Goal: Complete application form

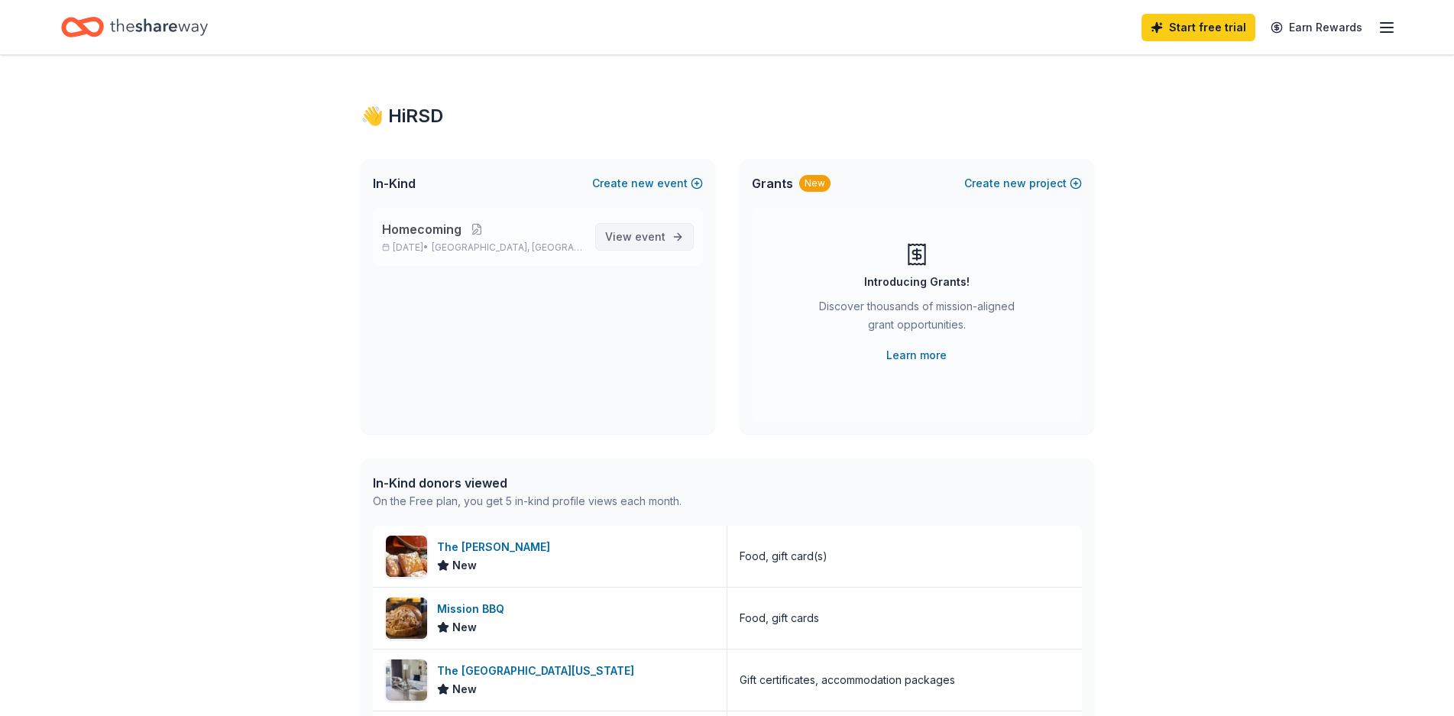
click at [639, 234] on span "event" at bounding box center [650, 236] width 31 height 13
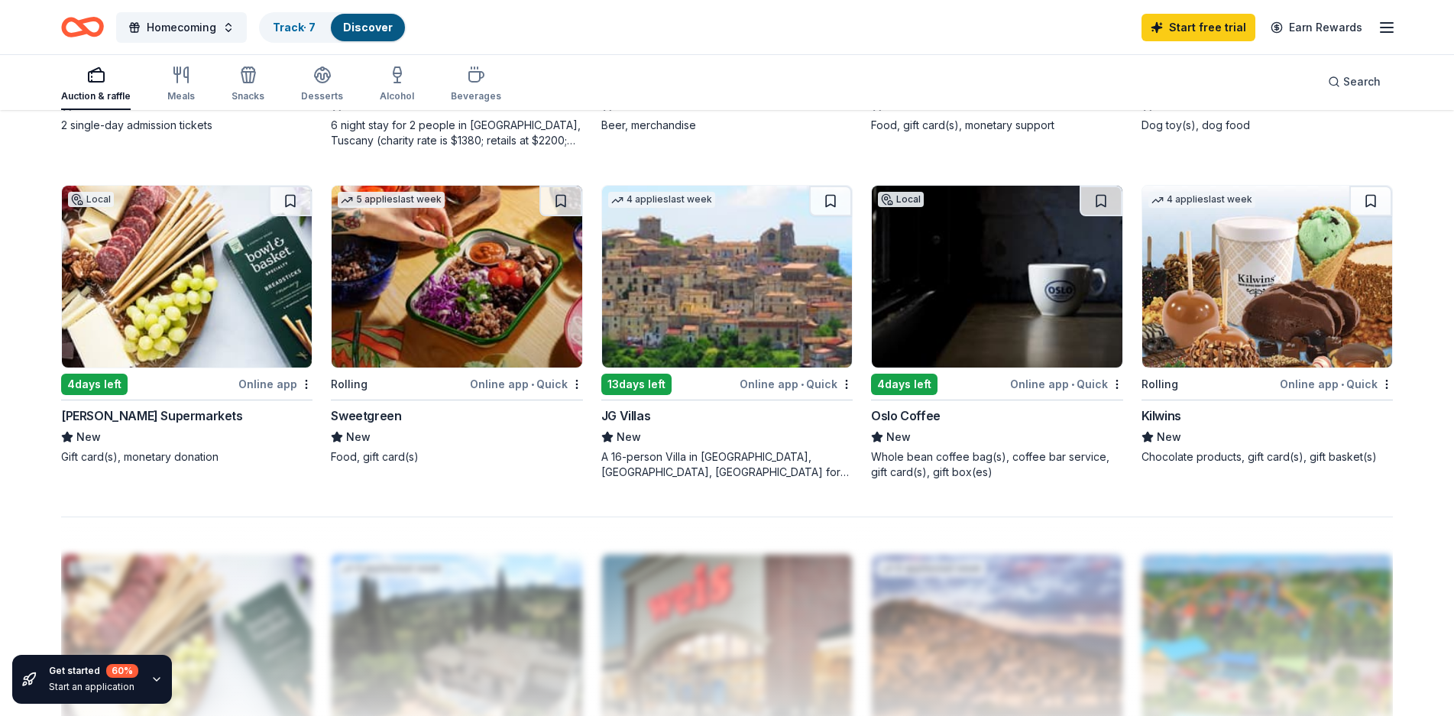
scroll to position [857, 0]
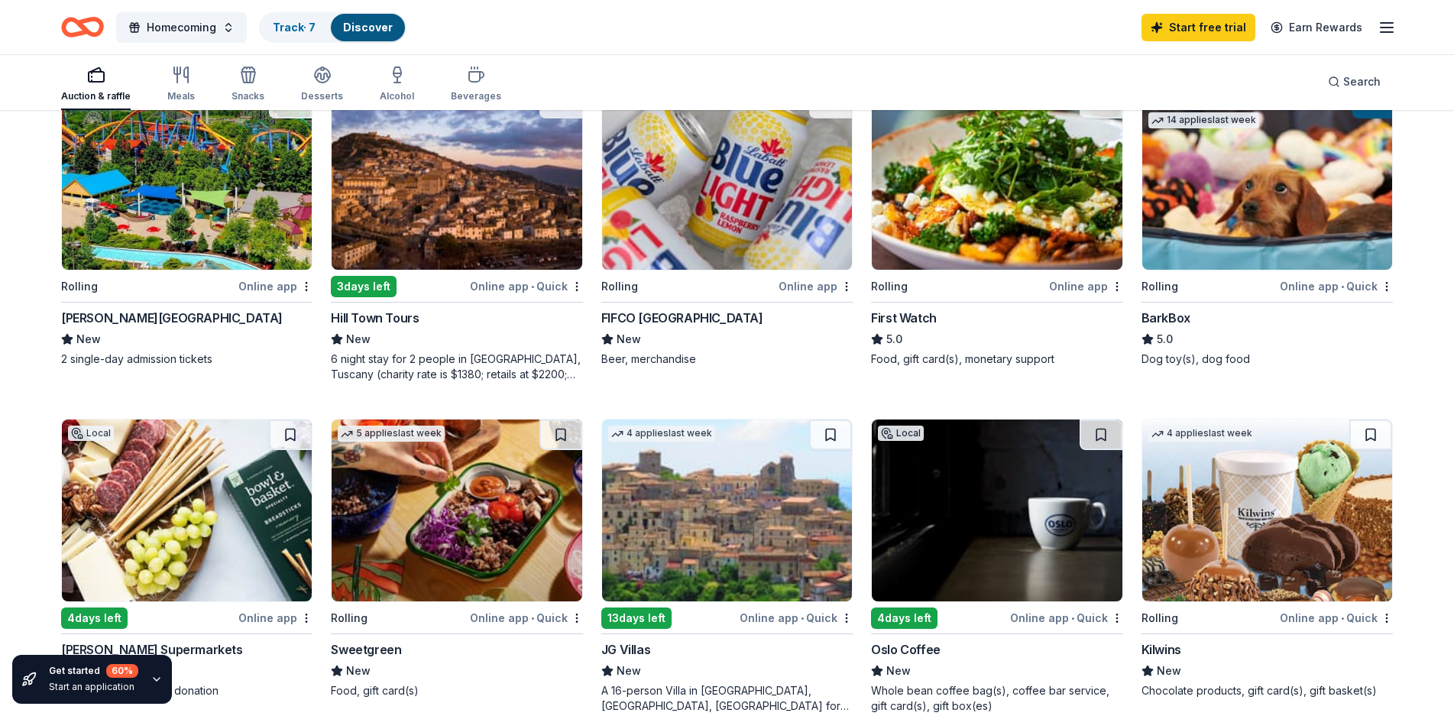
click at [197, 319] on div "[PERSON_NAME][GEOGRAPHIC_DATA]" at bounding box center [172, 318] width 222 height 18
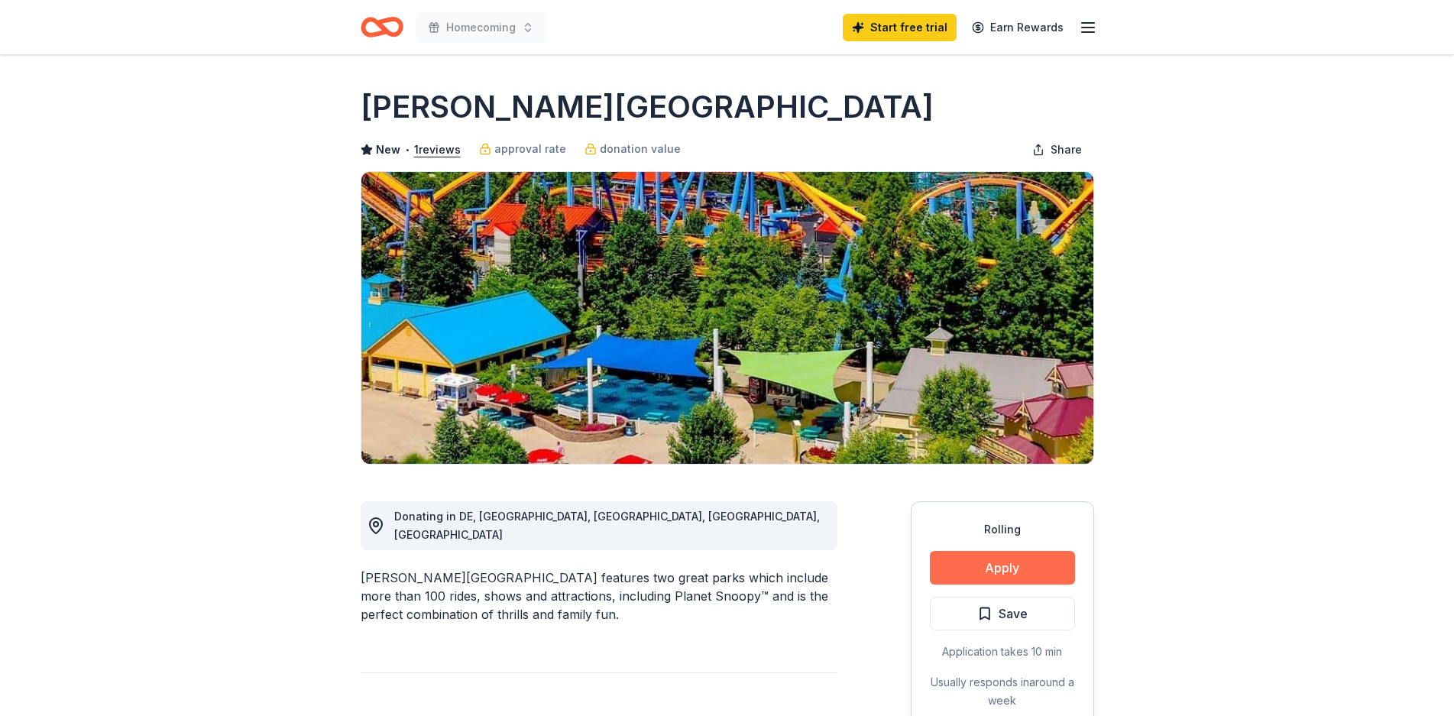
click at [1029, 570] on button "Apply" at bounding box center [1002, 568] width 145 height 34
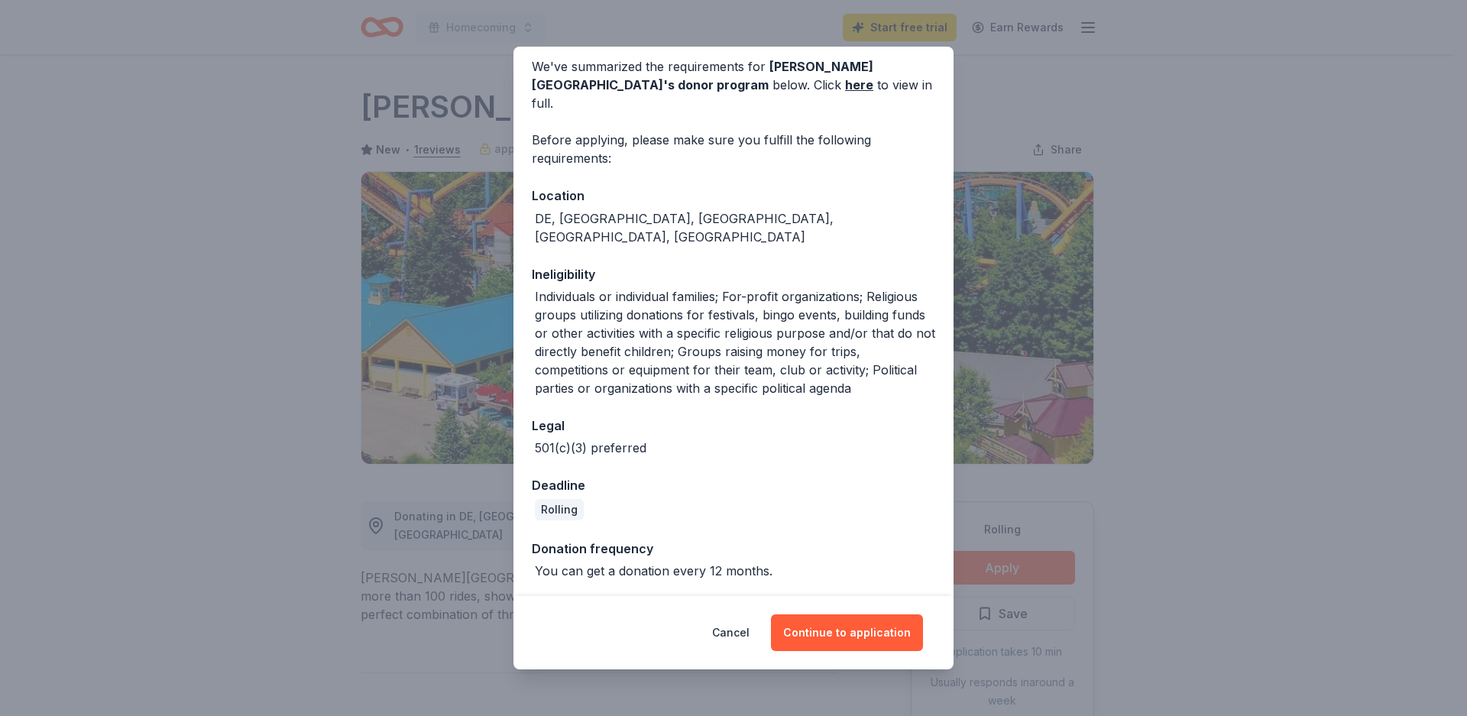
scroll to position [89, 0]
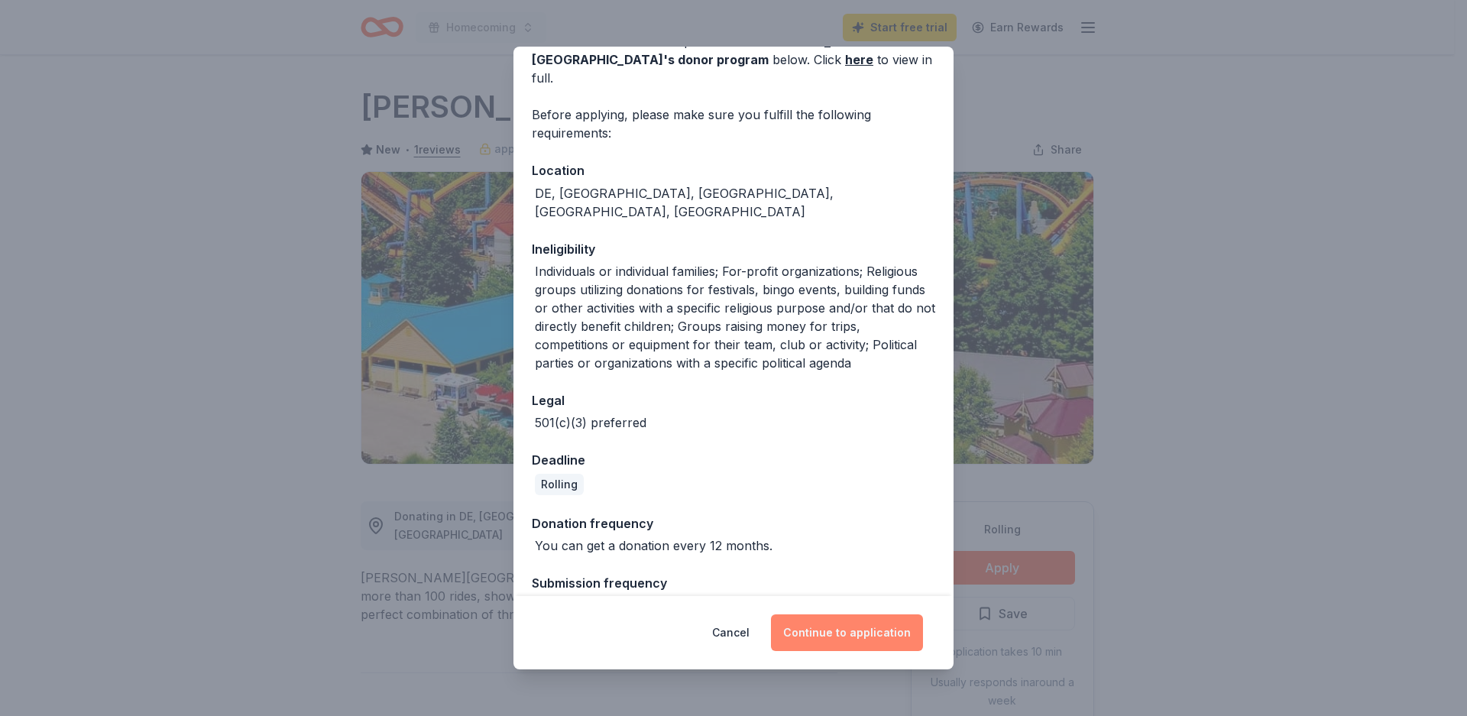
click at [832, 632] on button "Continue to application" at bounding box center [847, 632] width 152 height 37
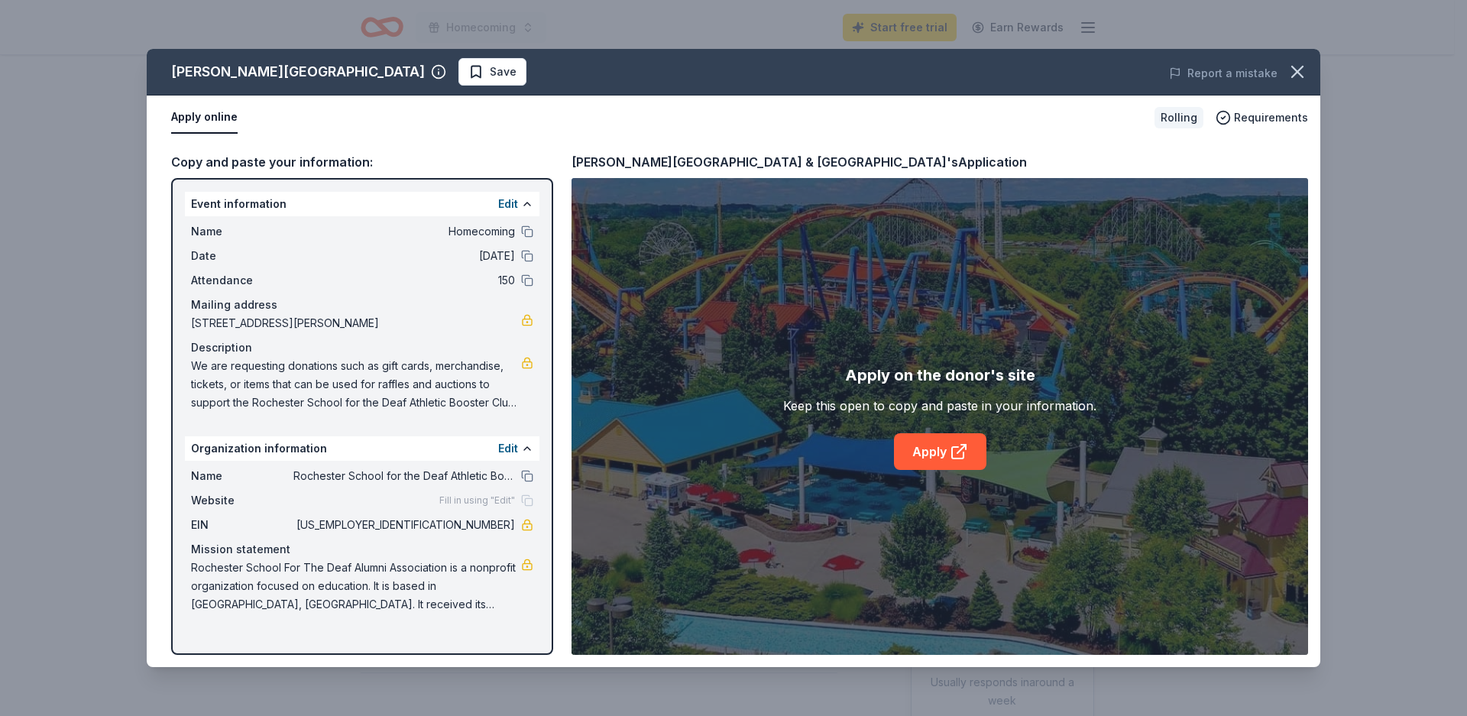
click at [376, 324] on span "[STREET_ADDRESS][PERSON_NAME]" at bounding box center [356, 323] width 330 height 18
click at [526, 320] on link at bounding box center [527, 320] width 12 height 12
click at [390, 484] on span "Rochester School for the Deaf Athletic Booster Club" at bounding box center [404, 476] width 222 height 18
click at [935, 459] on link "Apply" at bounding box center [940, 451] width 92 height 37
drag, startPoint x: 396, startPoint y: 610, endPoint x: 180, endPoint y: 584, distance: 217.8
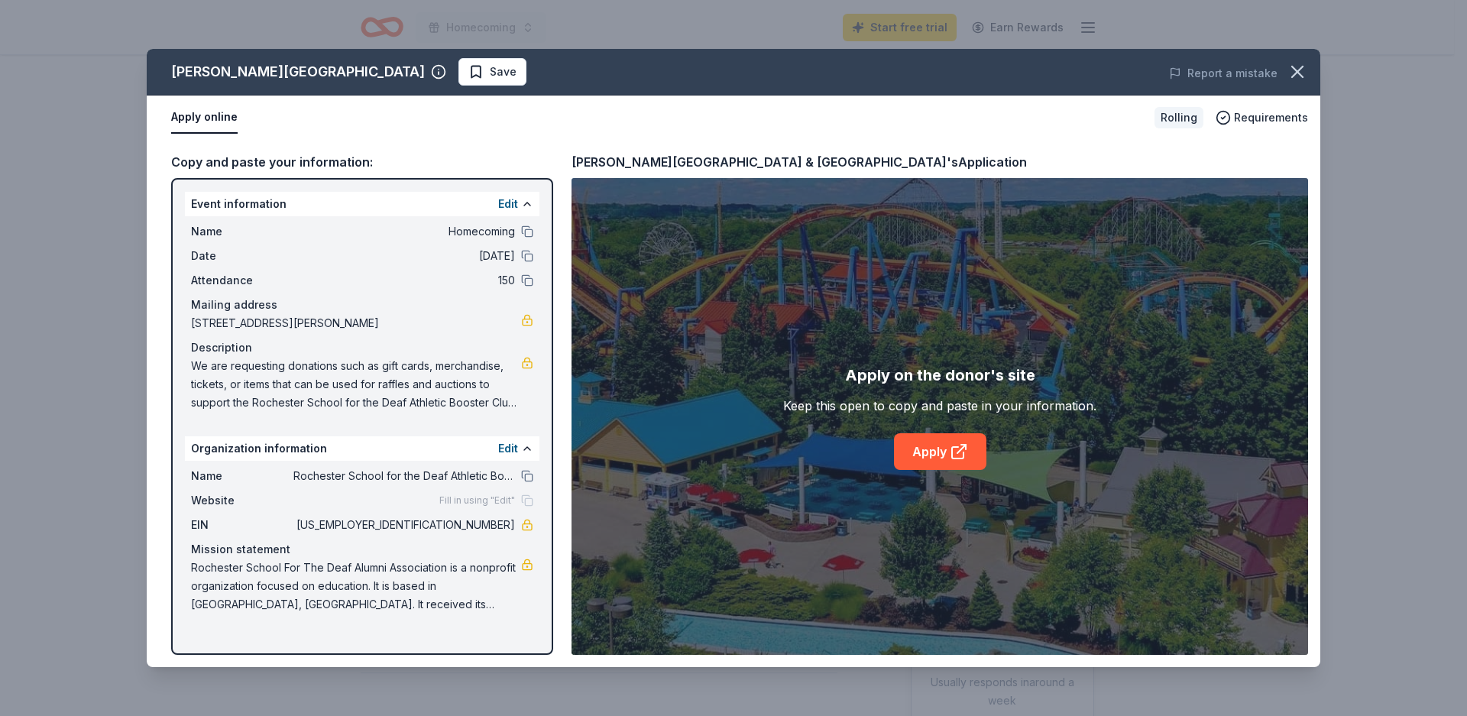
click at [180, 584] on div "Event information Edit Name Homecoming Date [DATE] Attendance 150 Mailing addre…" at bounding box center [362, 416] width 382 height 477
